Goal: Browse casually

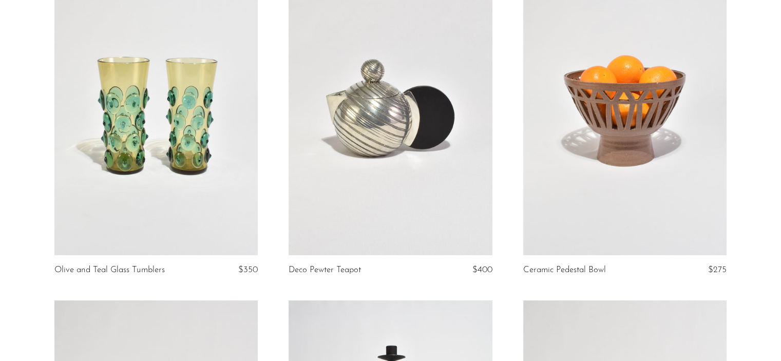
scroll to position [125, 0]
click at [154, 223] on link at bounding box center [155, 112] width 203 height 285
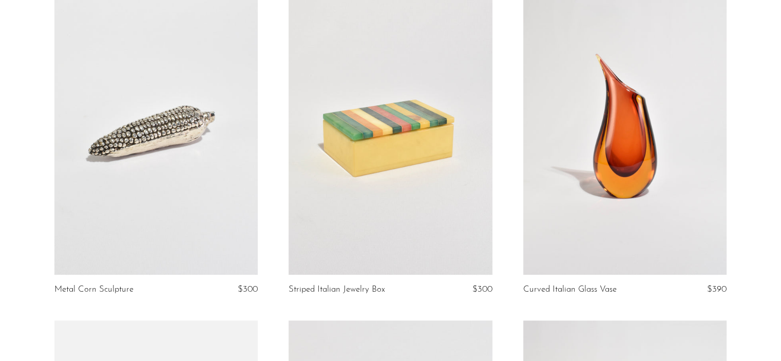
scroll to position [775, 0]
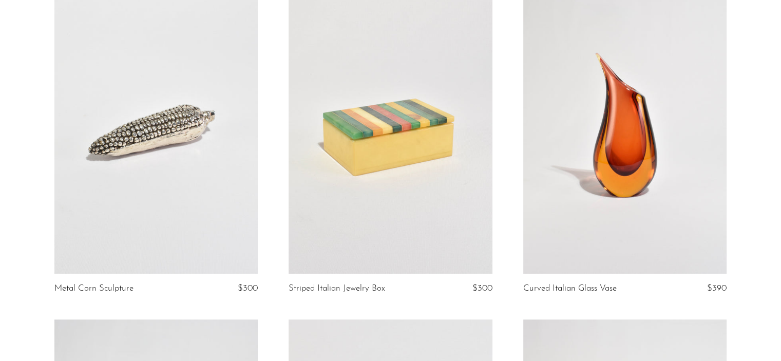
click at [154, 223] on link at bounding box center [155, 131] width 203 height 285
click at [402, 171] on link at bounding box center [389, 131] width 203 height 285
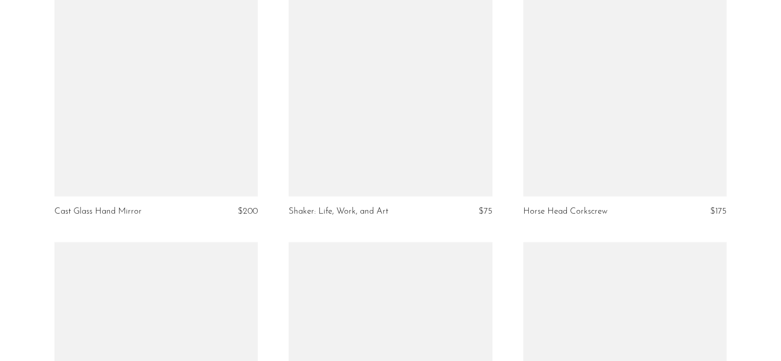
scroll to position [1843, 0]
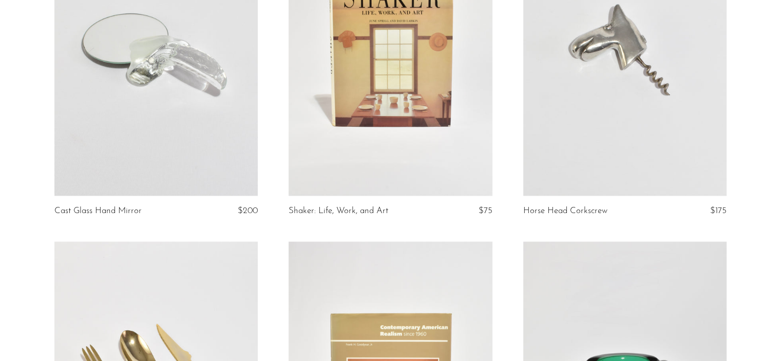
click at [402, 171] on link at bounding box center [389, 53] width 203 height 285
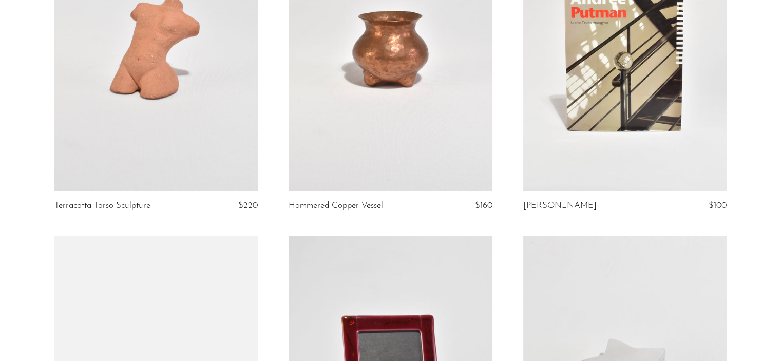
scroll to position [2479, 0]
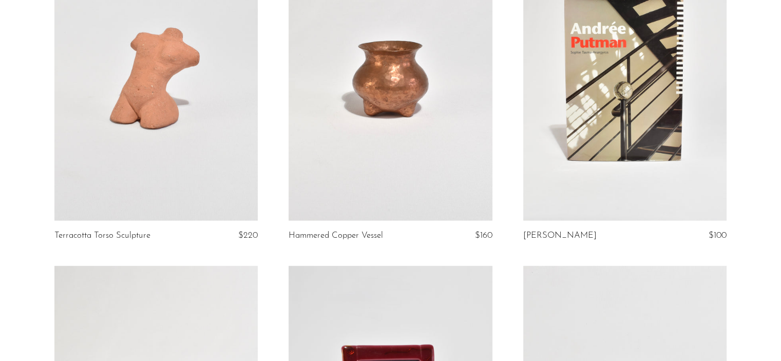
click at [402, 171] on link at bounding box center [389, 78] width 203 height 285
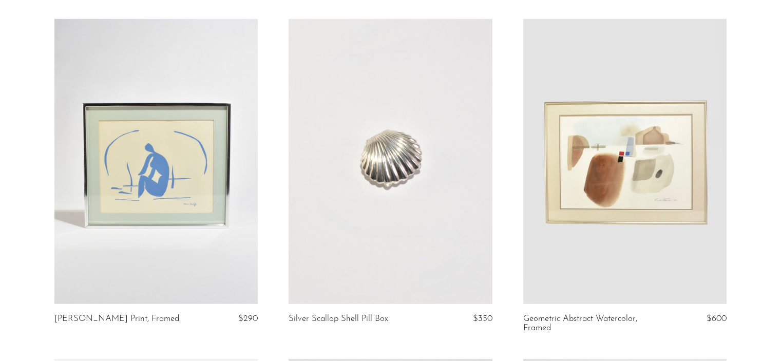
scroll to position [3056, 0]
click at [213, 177] on link at bounding box center [155, 160] width 203 height 285
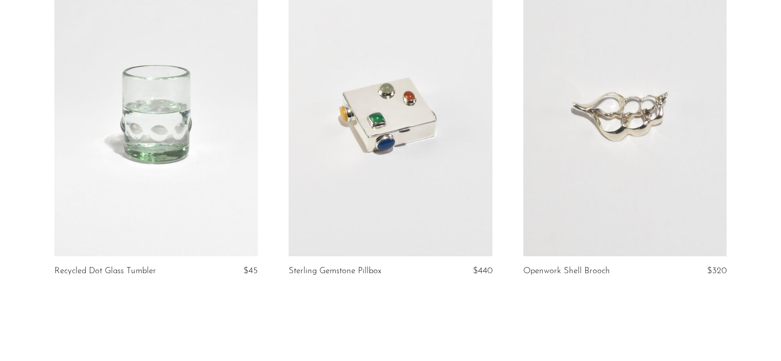
scroll to position [3774, 0]
click at [196, 172] on link at bounding box center [155, 112] width 203 height 285
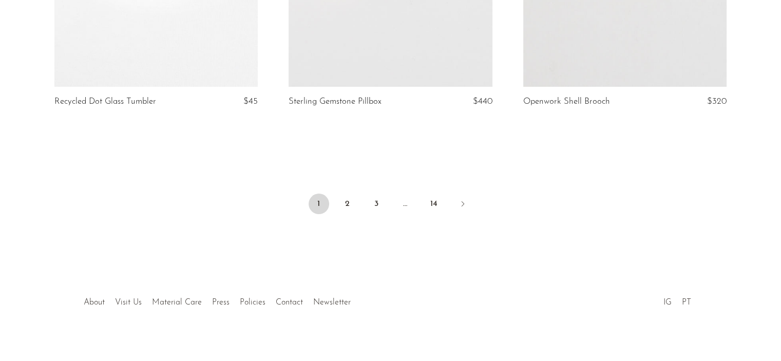
scroll to position [3946, 0]
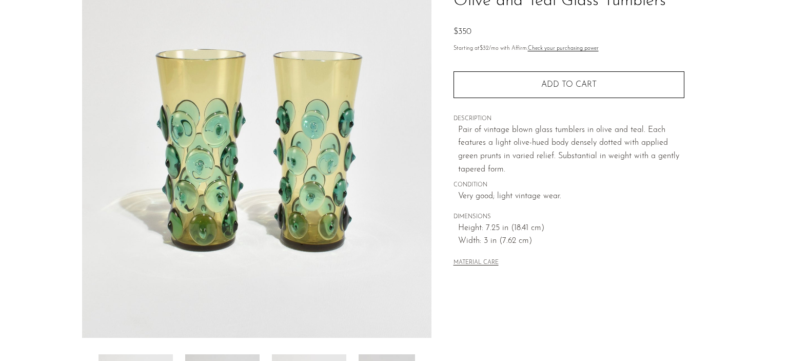
scroll to position [276, 0]
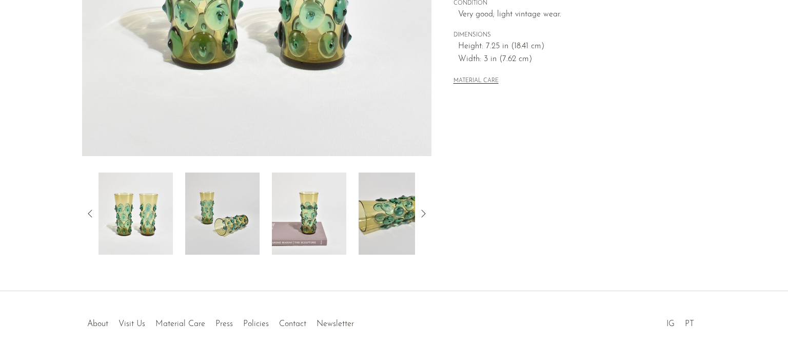
click at [218, 216] on img at bounding box center [222, 213] width 74 height 82
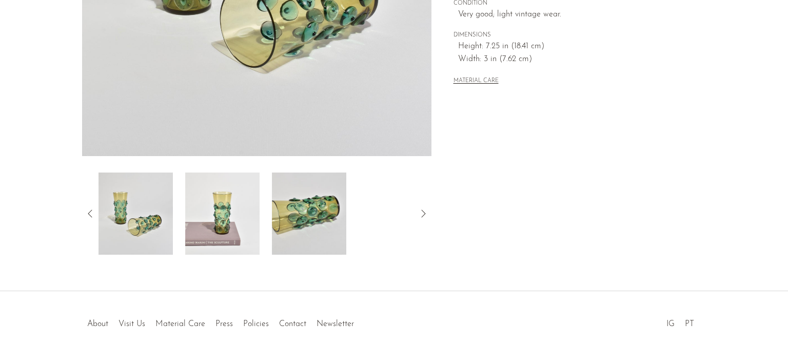
click at [306, 225] on img at bounding box center [309, 213] width 74 height 82
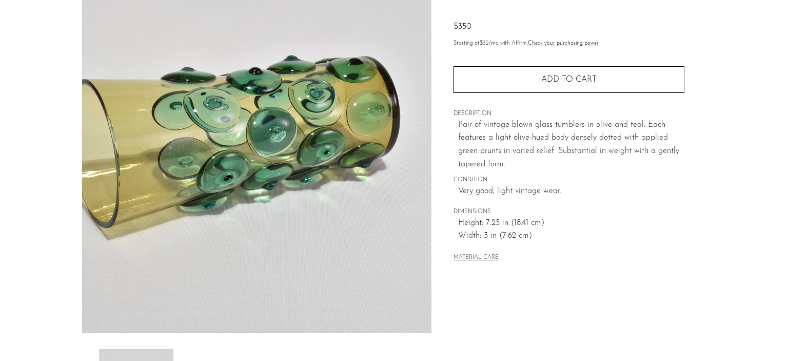
scroll to position [99, 0]
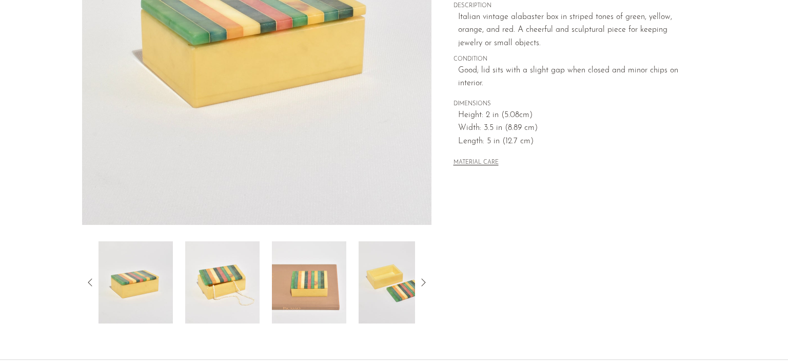
scroll to position [209, 0]
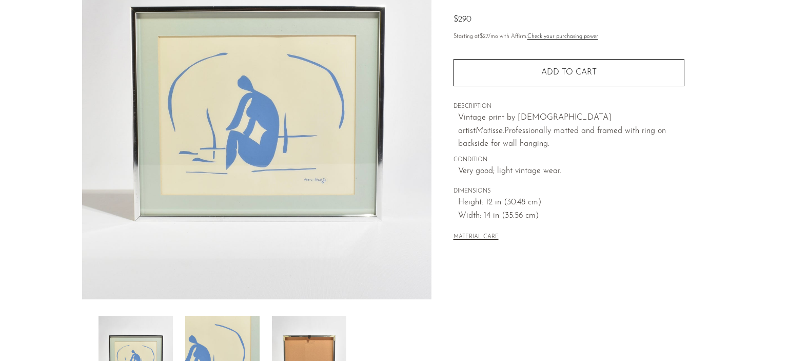
scroll to position [133, 0]
click at [207, 338] on img at bounding box center [222, 356] width 74 height 82
